Goal: Transaction & Acquisition: Subscribe to service/newsletter

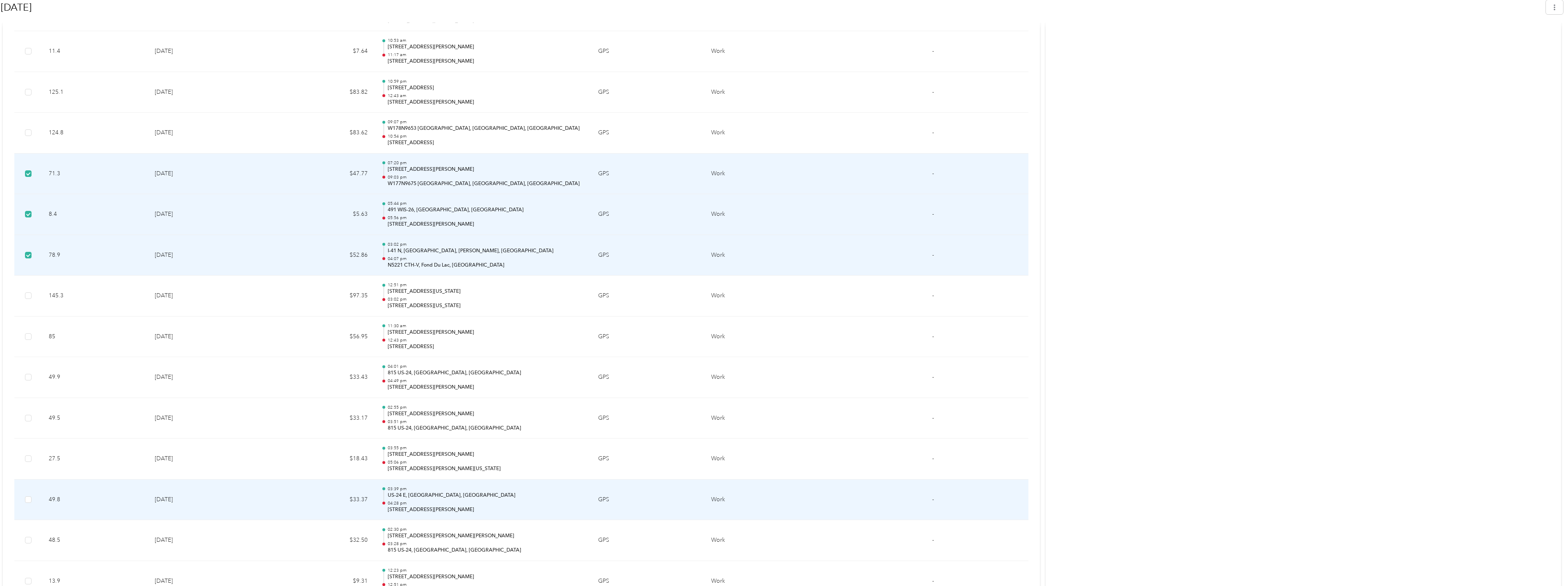
scroll to position [546, 0]
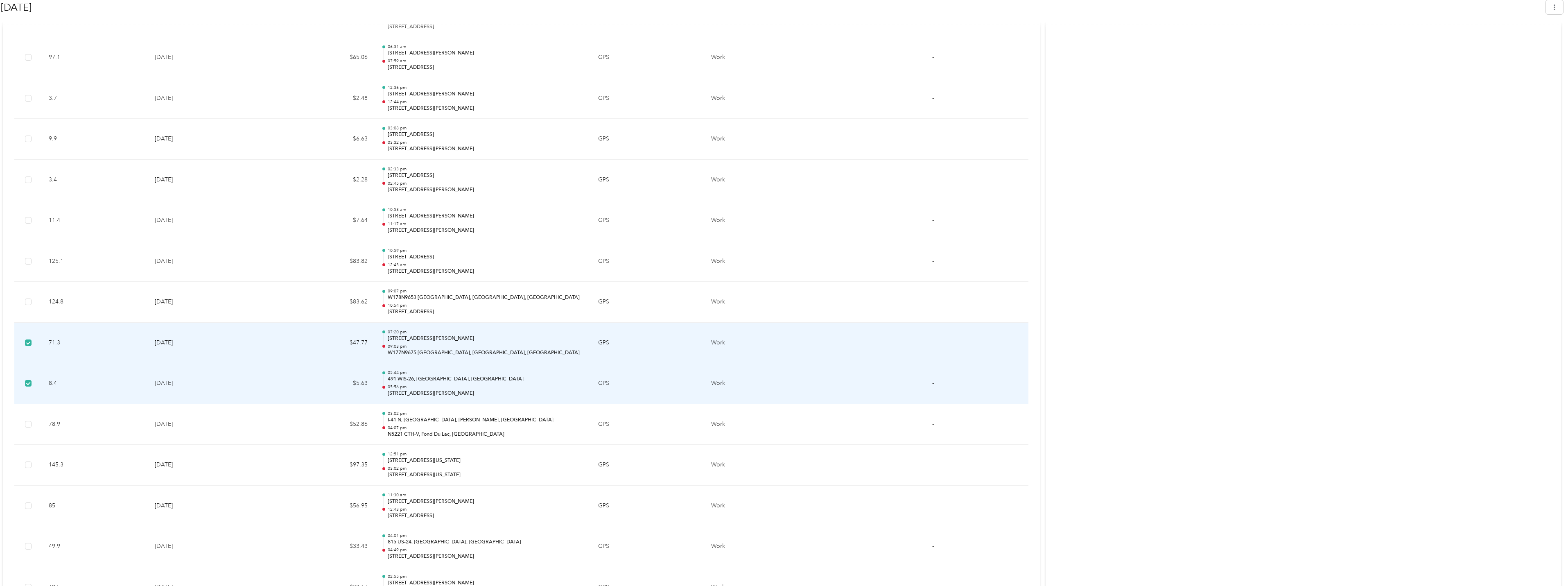
click at [32, 384] on td at bounding box center [29, 384] width 28 height 41
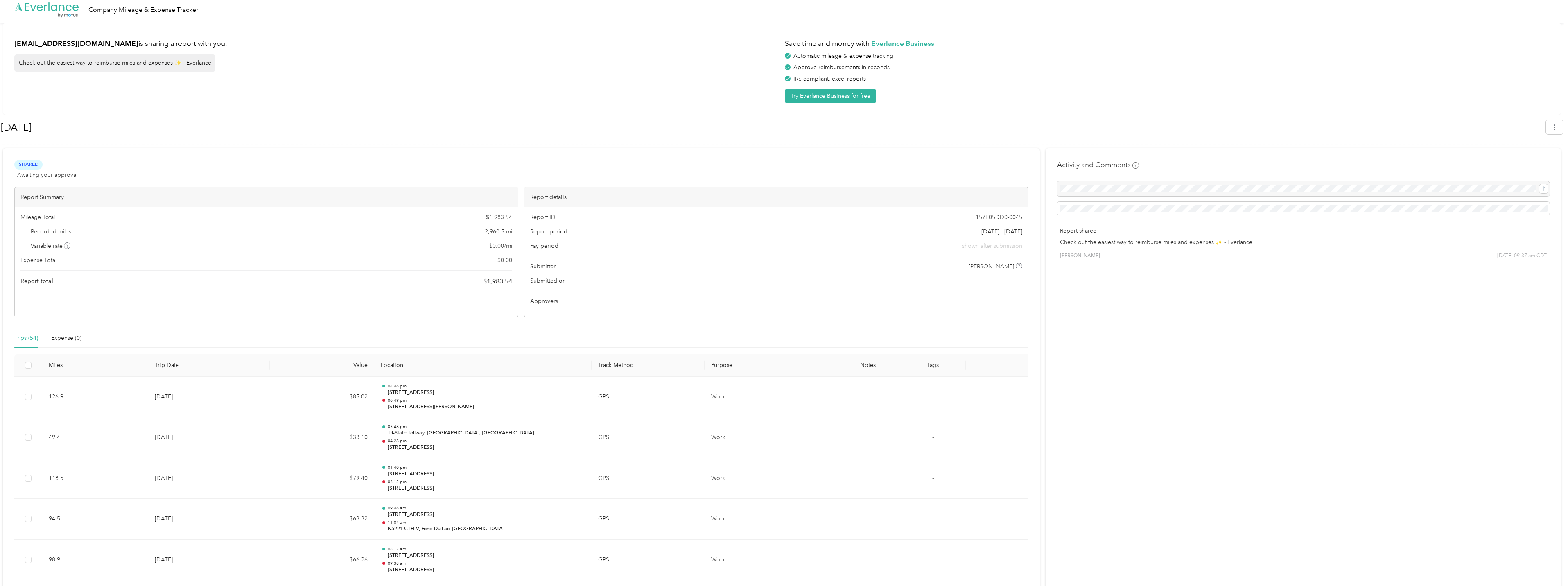
scroll to position [0, 0]
click at [22, 340] on div "Trips (54)" at bounding box center [26, 342] width 24 height 9
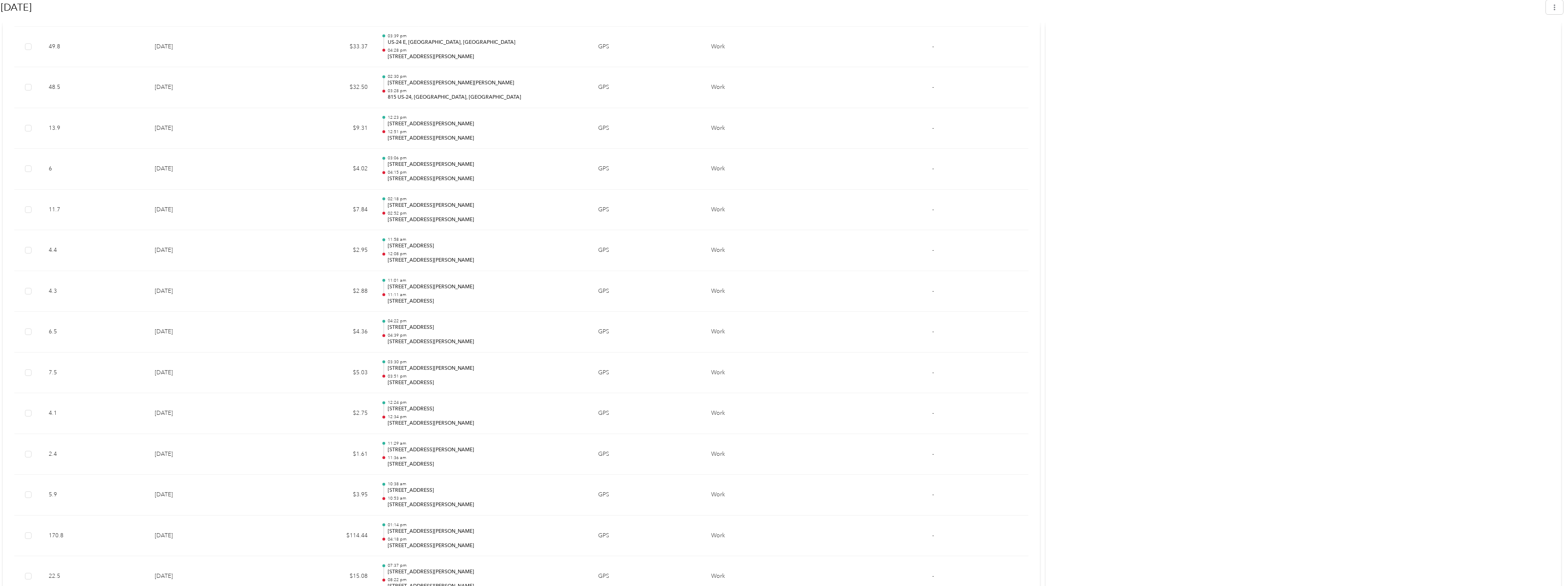
scroll to position [874, 0]
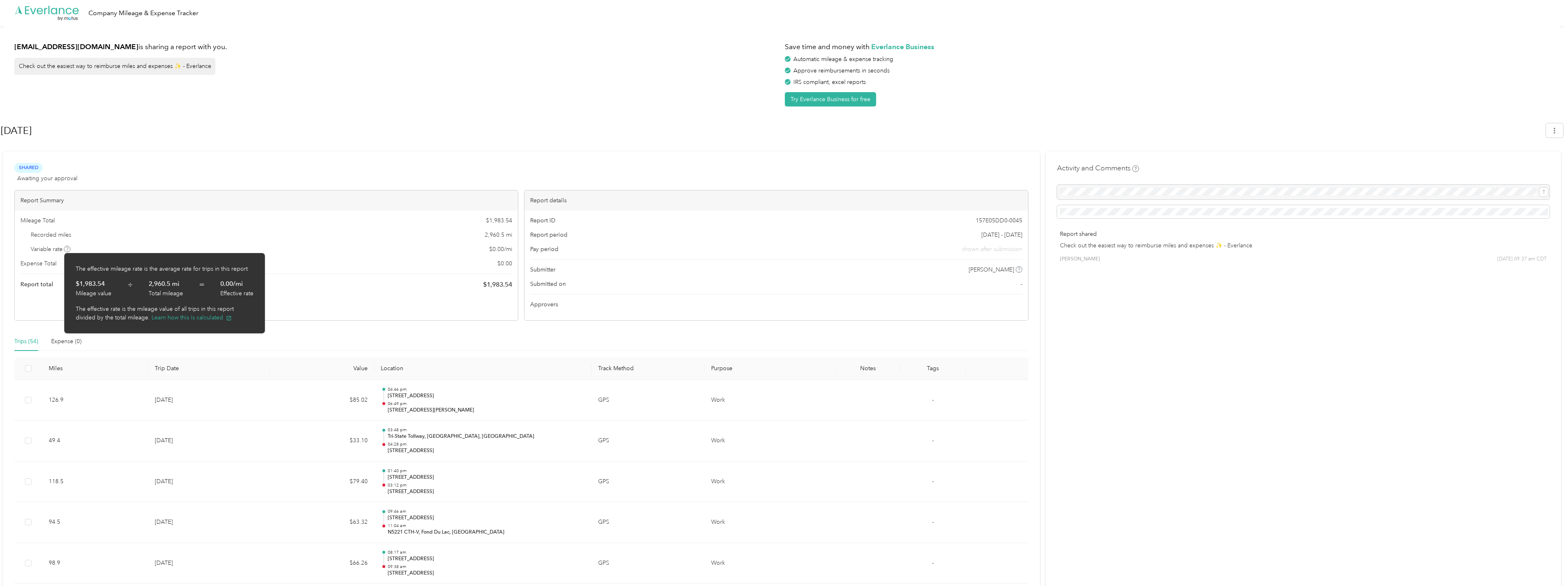
click at [66, 250] on icon at bounding box center [67, 249] width 4 height 4
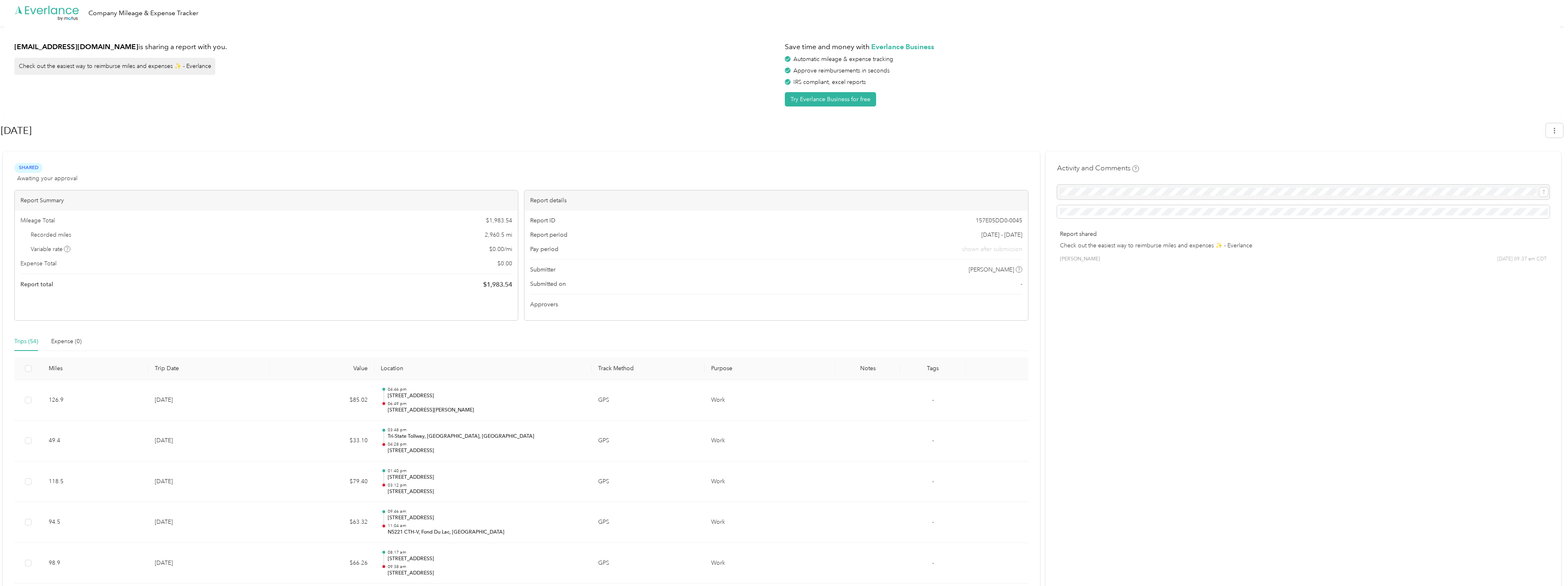
click at [21, 342] on div "Trips (54)" at bounding box center [26, 342] width 24 height 9
click at [34, 341] on div "Trips (54)" at bounding box center [26, 342] width 24 height 9
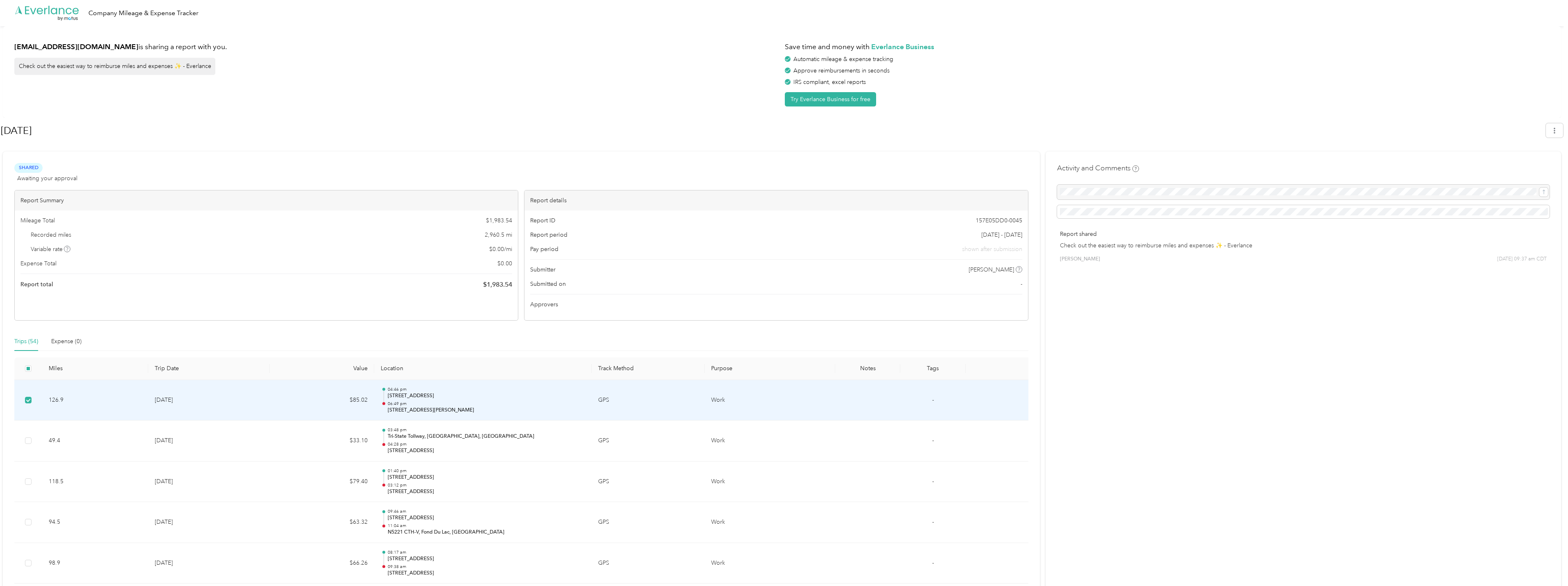
click at [229, 311] on div "Report Summary Mileage Total $ 1,983.54 Recorded miles 2,960.5 mi Variable rate…" at bounding box center [267, 255] width 504 height 131
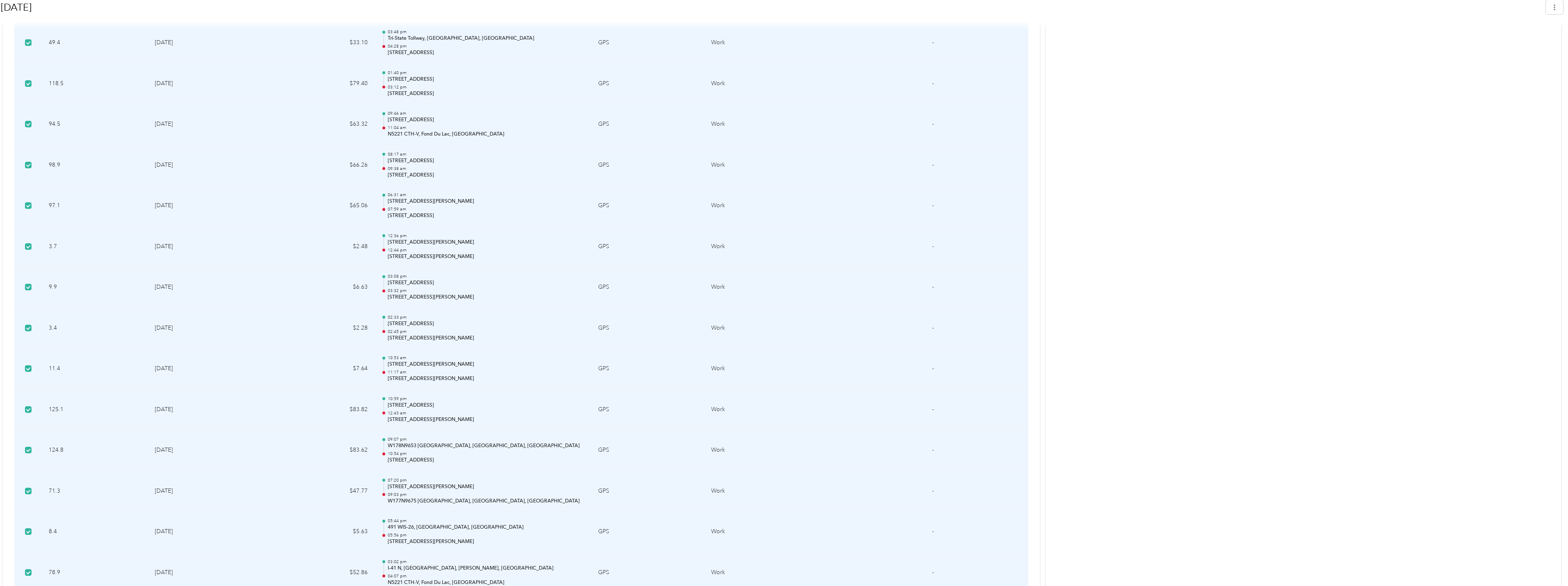
scroll to position [492, 0]
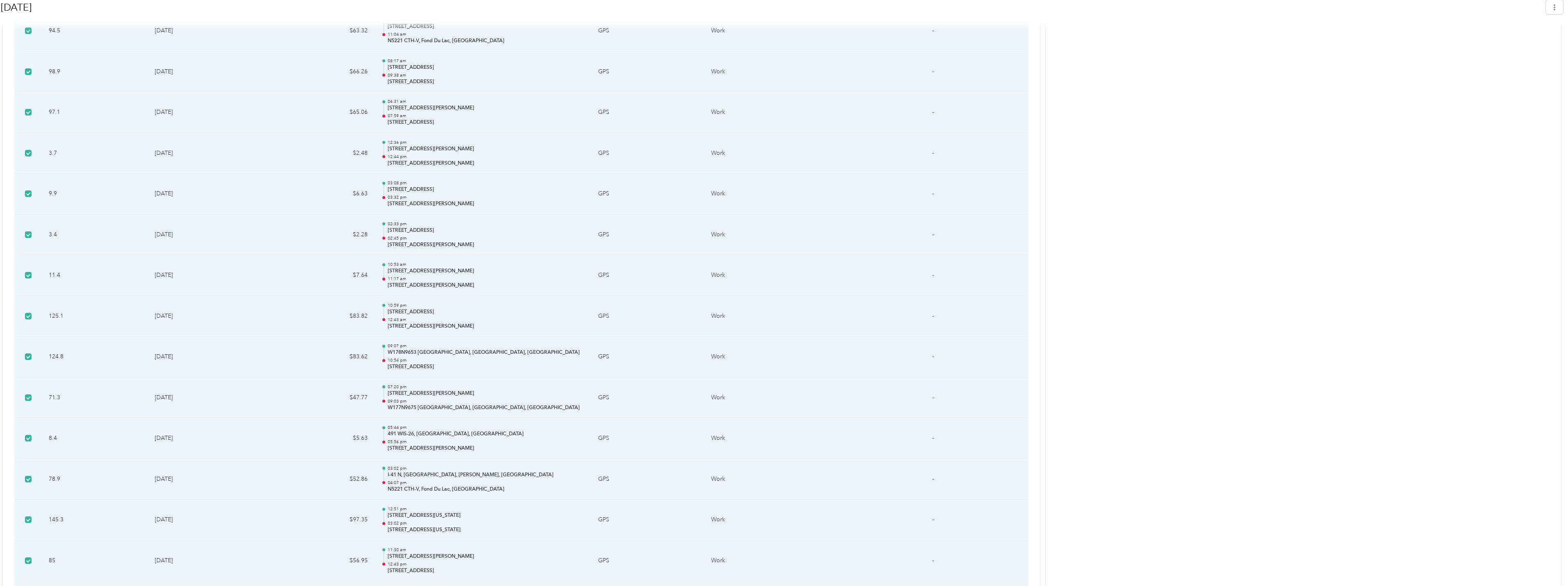
drag, startPoint x: 49, startPoint y: 394, endPoint x: 245, endPoint y: 401, distance: 196.1
click at [245, 401] on td "[DATE]" at bounding box center [209, 398] width 122 height 41
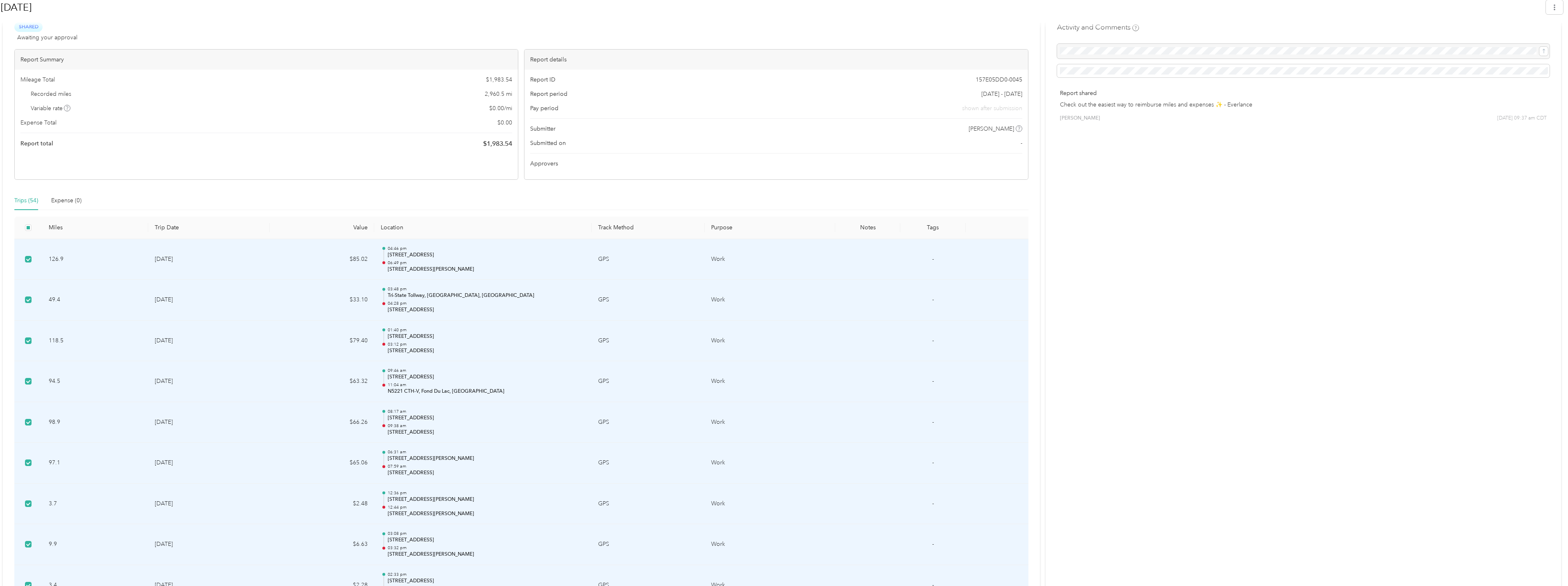
scroll to position [0, 0]
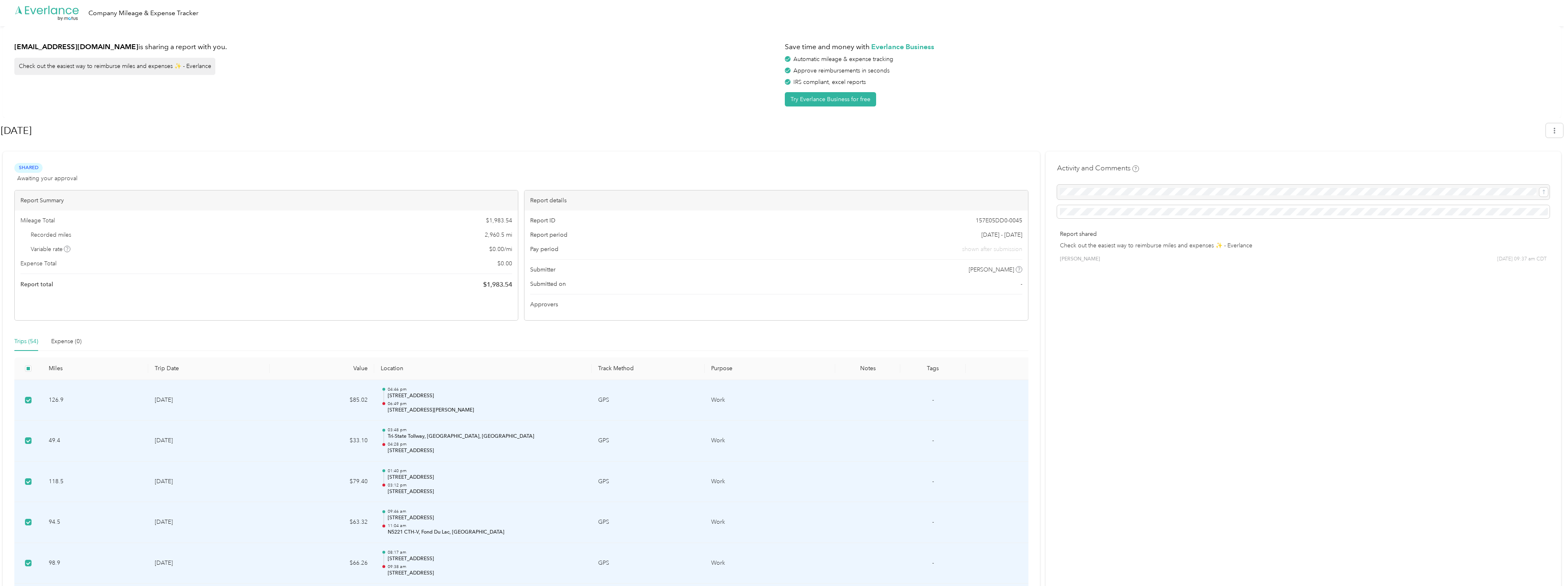
click at [287, 422] on td "$33.10" at bounding box center [322, 441] width 105 height 41
click at [241, 364] on th "Trip Date" at bounding box center [209, 369] width 122 height 23
click at [80, 360] on th "Miles" at bounding box center [95, 369] width 106 height 23
click at [41, 283] on span "Report total" at bounding box center [37, 284] width 33 height 9
click at [502, 283] on span "$ 1,983.54" at bounding box center [498, 284] width 29 height 10
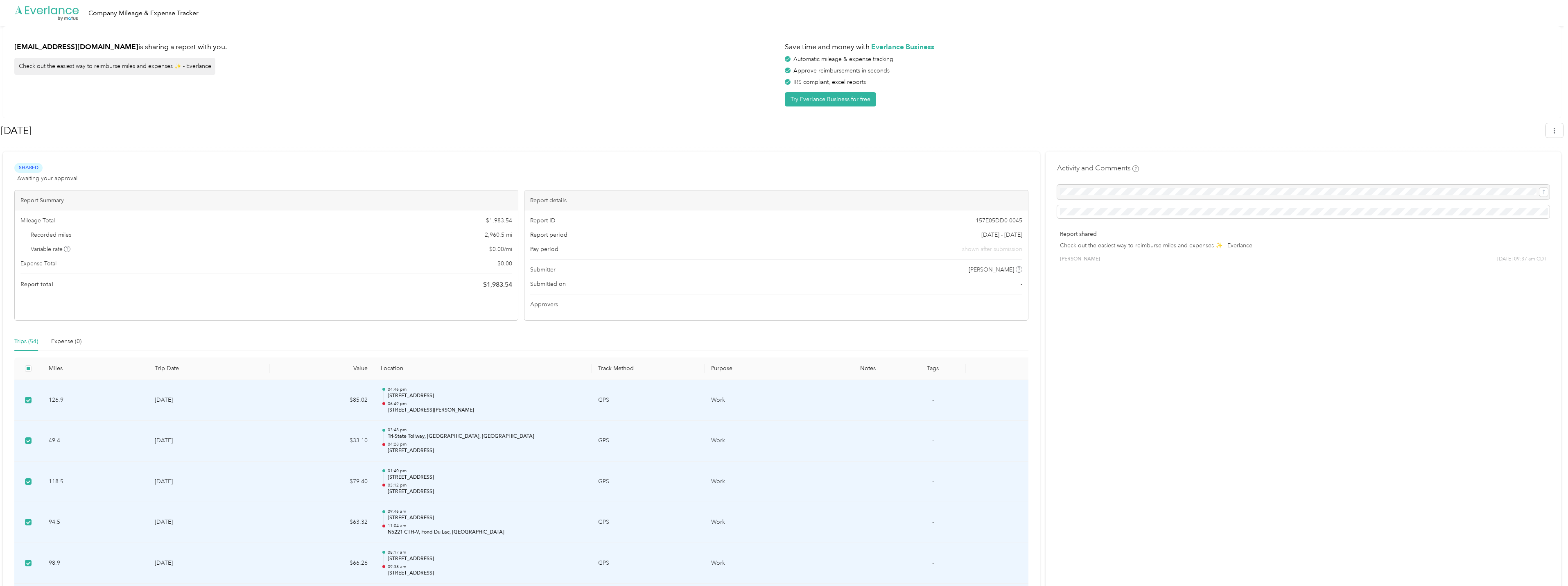
click at [547, 304] on span "Approvers" at bounding box center [544, 305] width 28 height 9
click at [548, 281] on span "Submitted on" at bounding box center [548, 284] width 36 height 9
click at [548, 269] on span "Submitter" at bounding box center [543, 270] width 26 height 9
click at [1021, 270] on icon at bounding box center [1019, 269] width 4 height 4
click at [959, 284] on div "Submitted on -" at bounding box center [776, 284] width 492 height 9
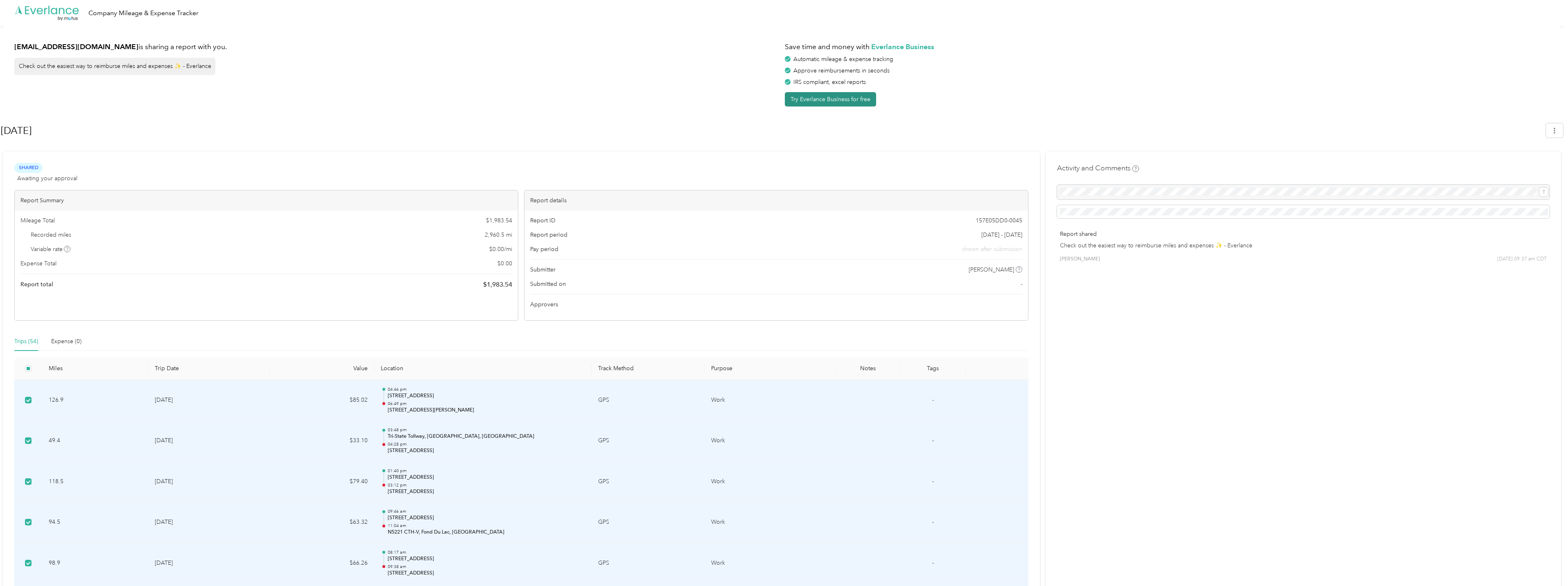
click at [832, 97] on button "Try Everlance Business for free" at bounding box center [830, 99] width 91 height 15
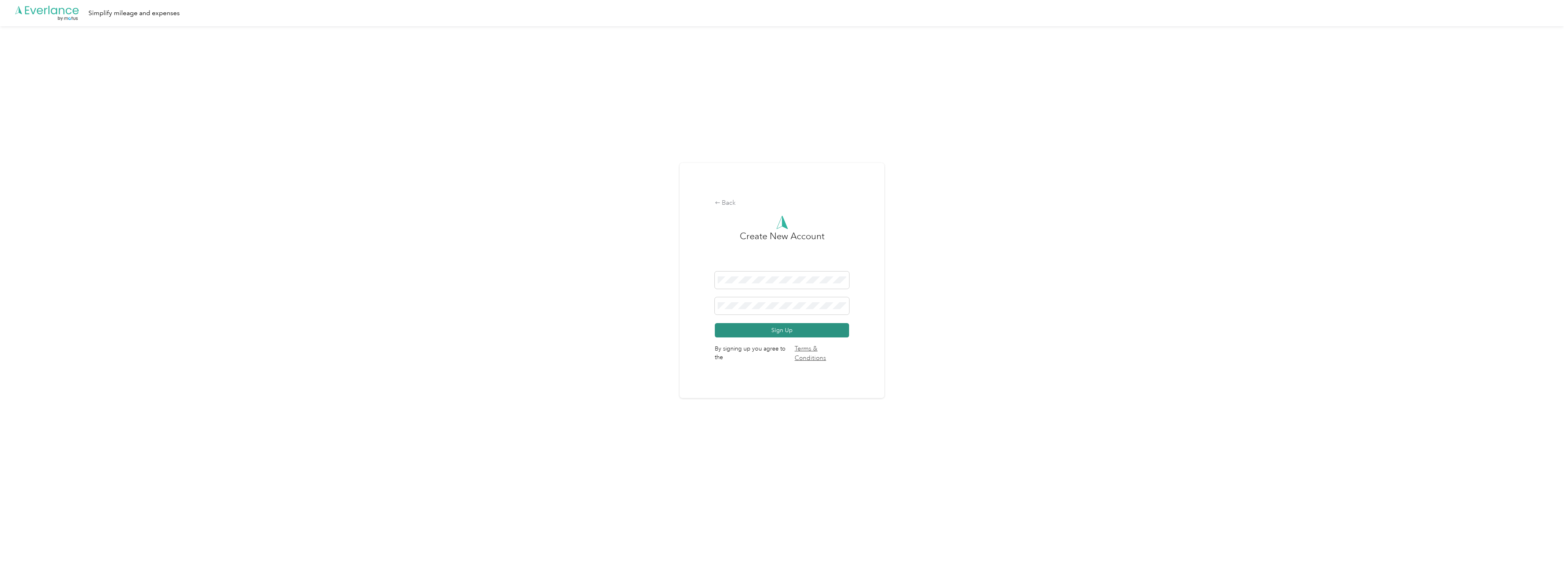
click at [784, 330] on button "Sign Up" at bounding box center [782, 331] width 135 height 15
